Goal: Task Accomplishment & Management: Manage account settings

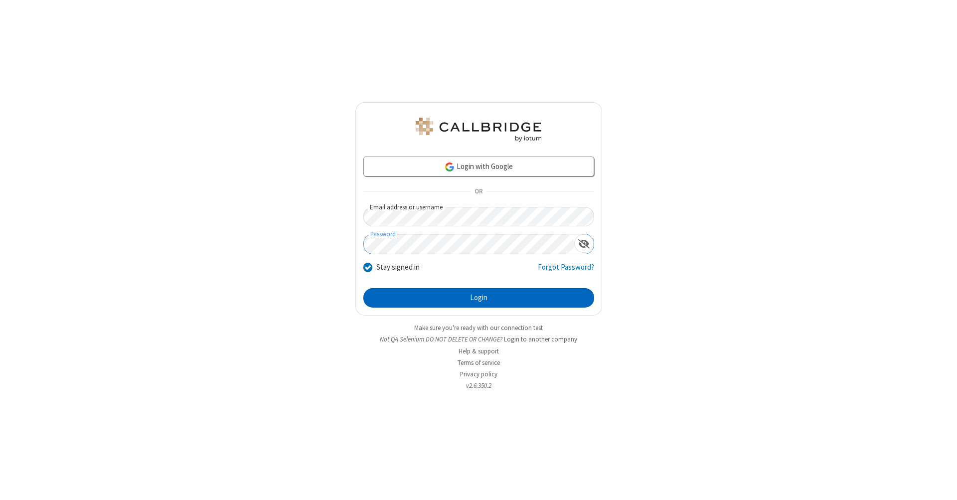
click at [479, 298] on button "Login" at bounding box center [479, 298] width 231 height 20
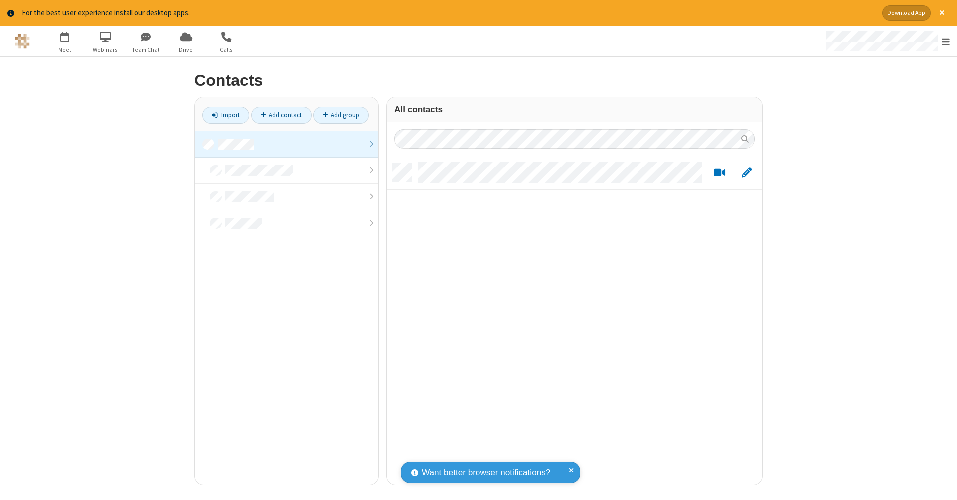
click at [287, 144] on link at bounding box center [287, 144] width 184 height 26
click at [281, 115] on link "Add contact" at bounding box center [281, 115] width 60 height 17
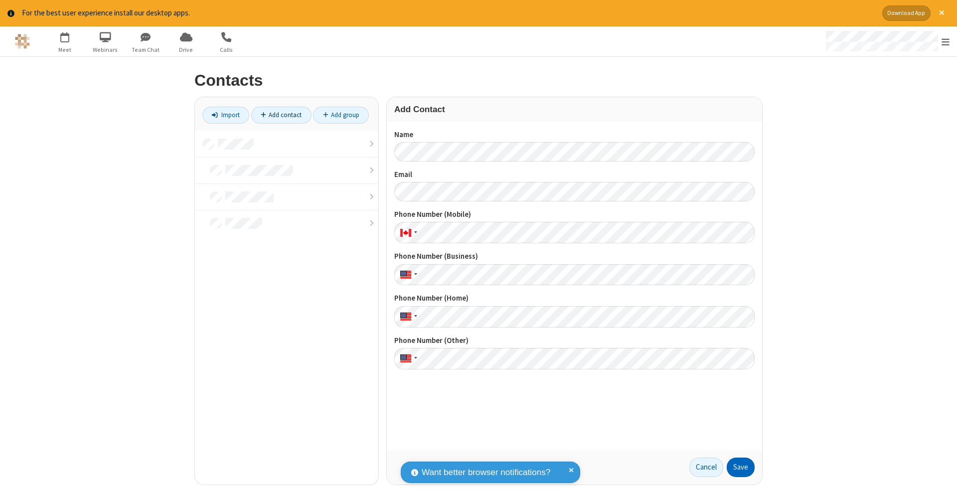
click at [741, 467] on button "Save" at bounding box center [741, 468] width 28 height 20
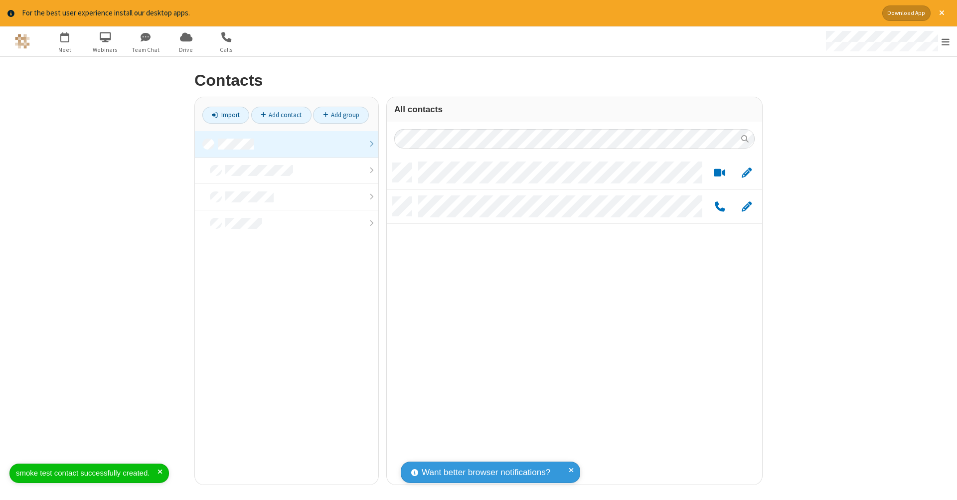
scroll to position [322, 368]
